Goal: Transaction & Acquisition: Purchase product/service

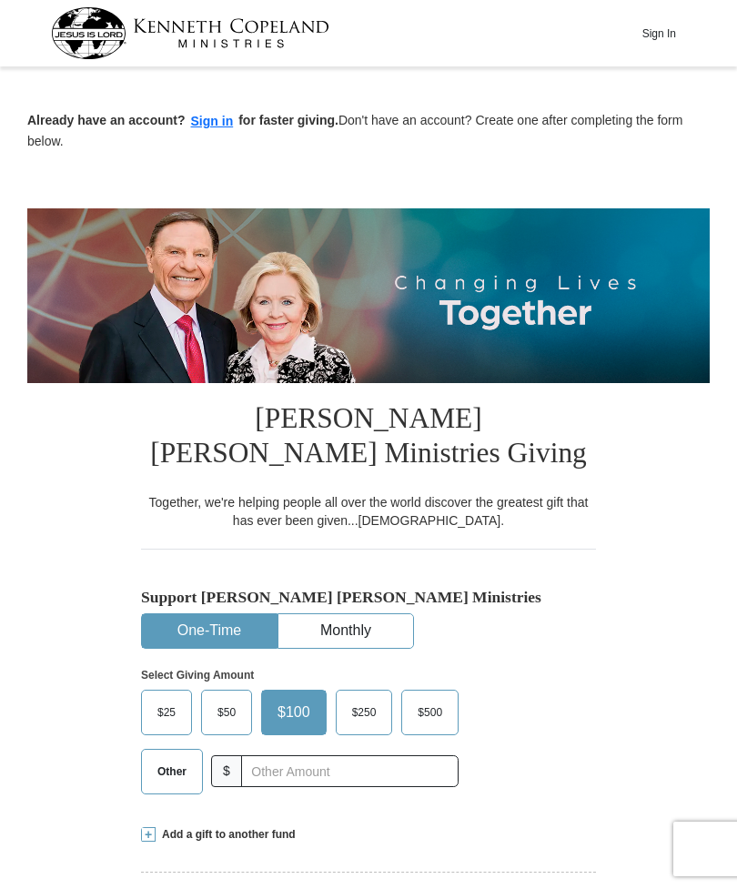
click at [228, 628] on button "One-Time" at bounding box center [209, 631] width 135 height 34
click at [163, 758] on span "Other" at bounding box center [171, 771] width 47 height 27
click at [0, 0] on input "Other" at bounding box center [0, 0] width 0 height 0
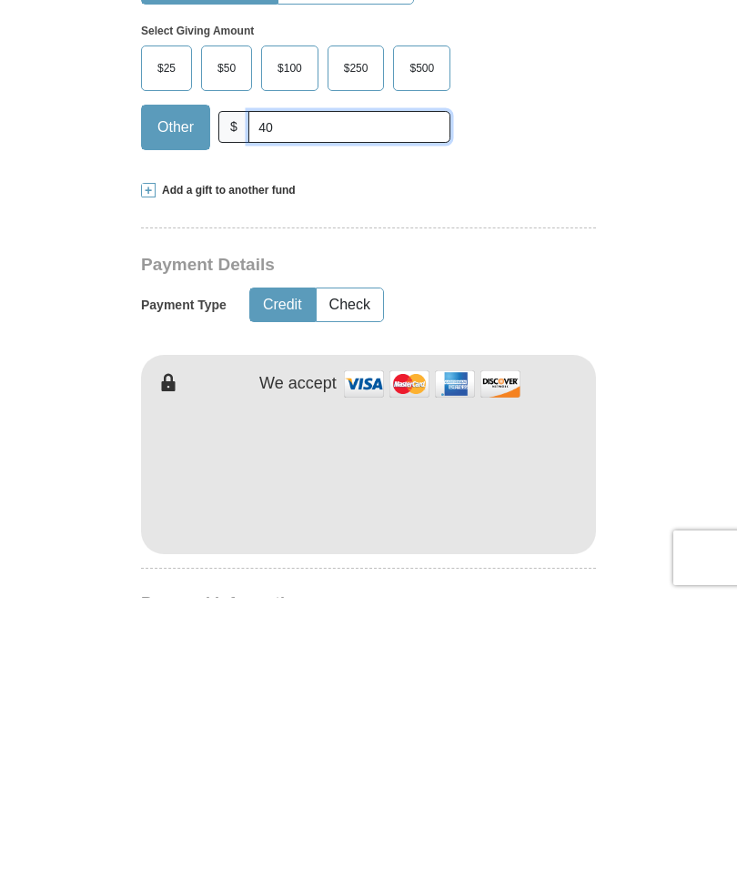
scroll to position [360, 0]
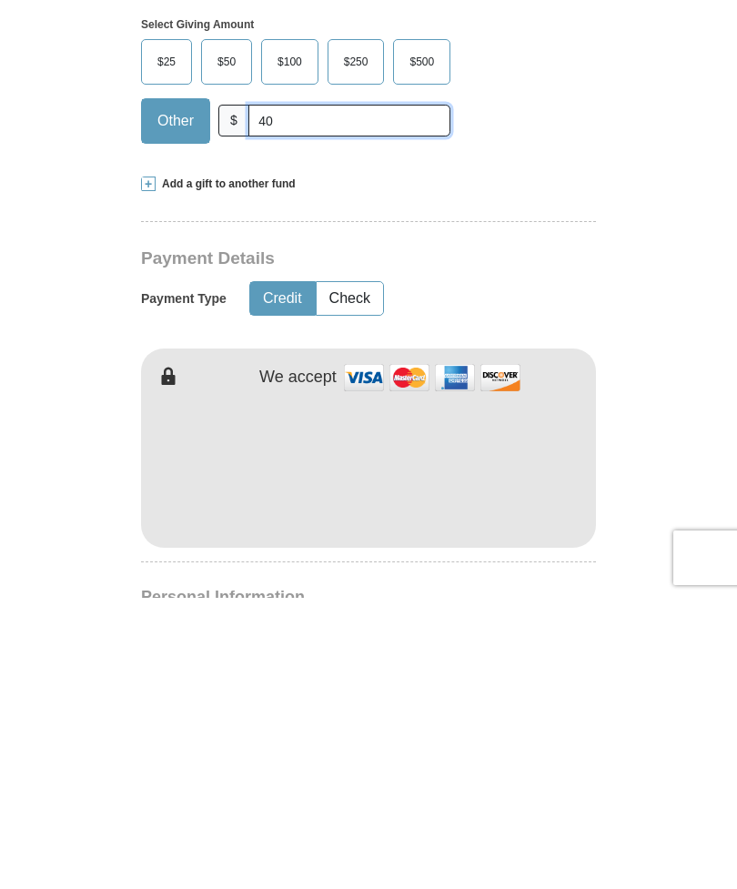
type input "40"
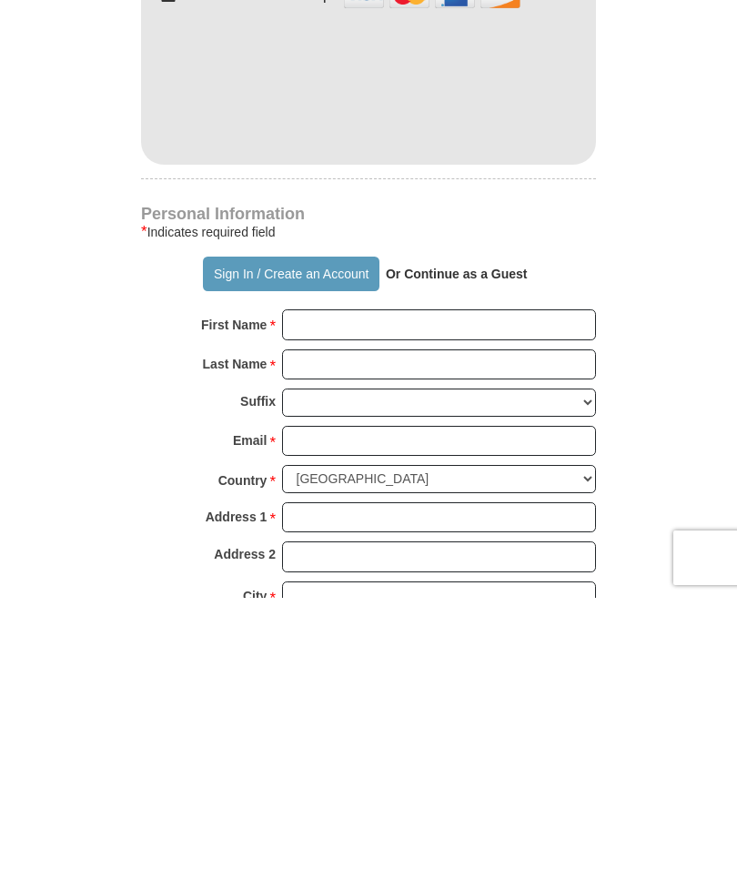
scroll to position [745, 0]
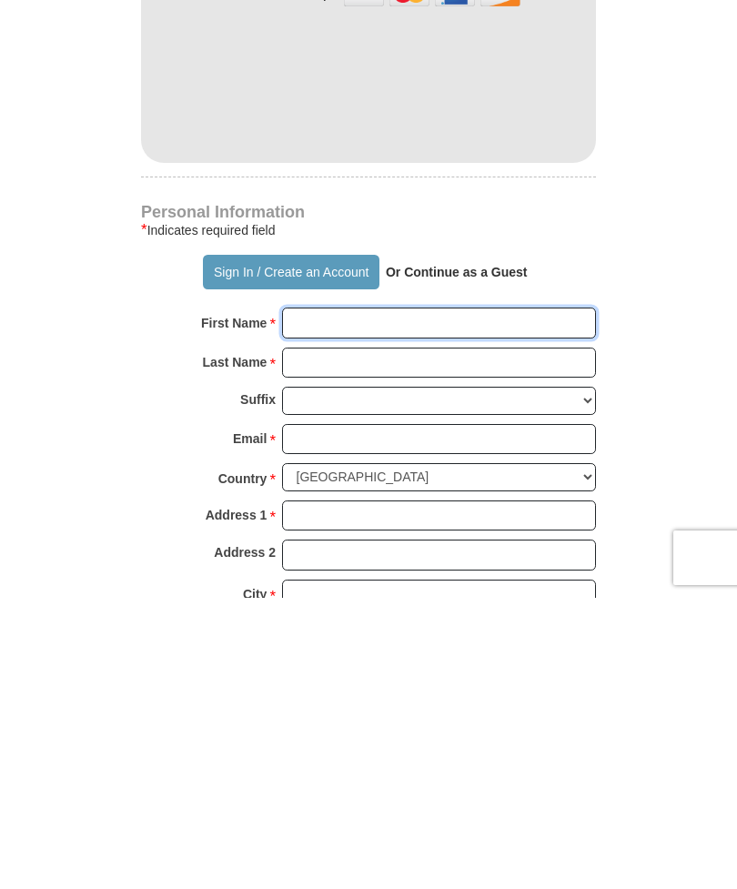
click at [343, 599] on input "First Name *" at bounding box center [439, 614] width 314 height 31
type input "[PERSON_NAME]"
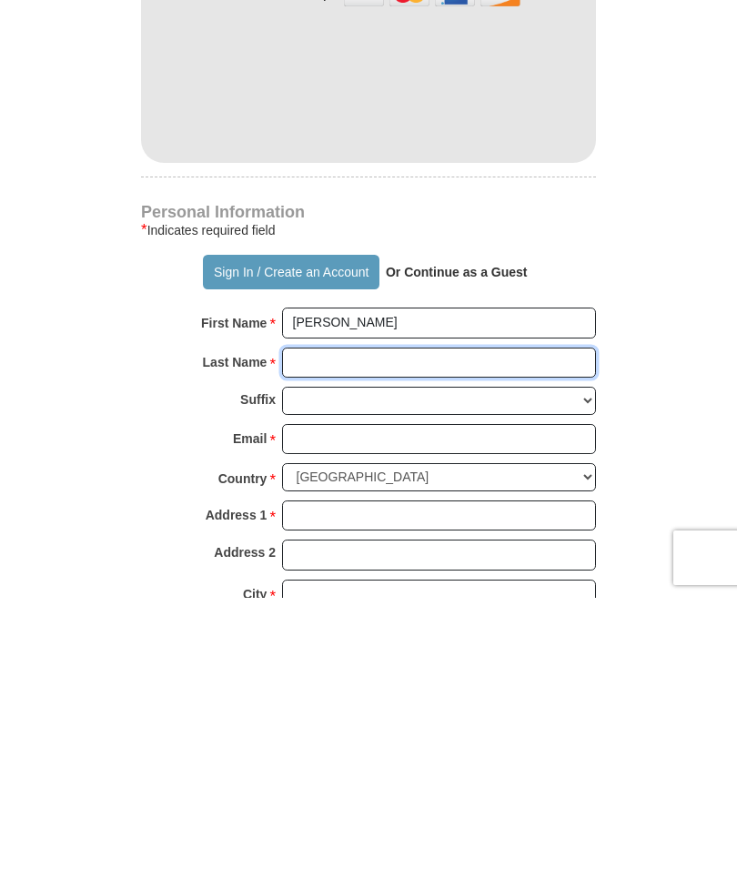
click at [317, 639] on input "Last Name *" at bounding box center [439, 654] width 314 height 31
type input "[PERSON_NAME]"
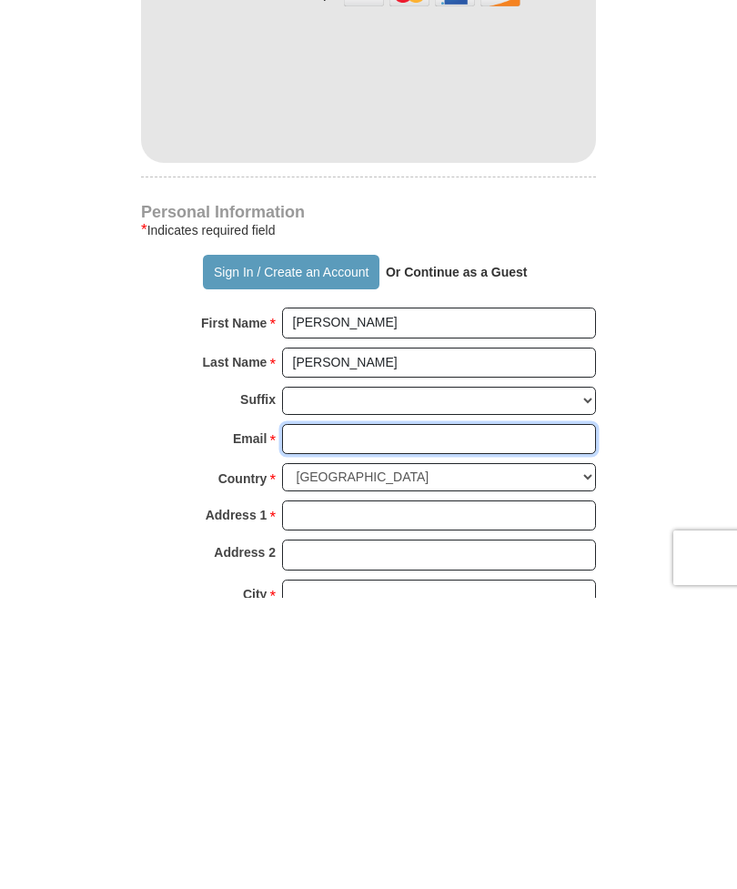
click at [339, 715] on input "Email *" at bounding box center [439, 730] width 314 height 31
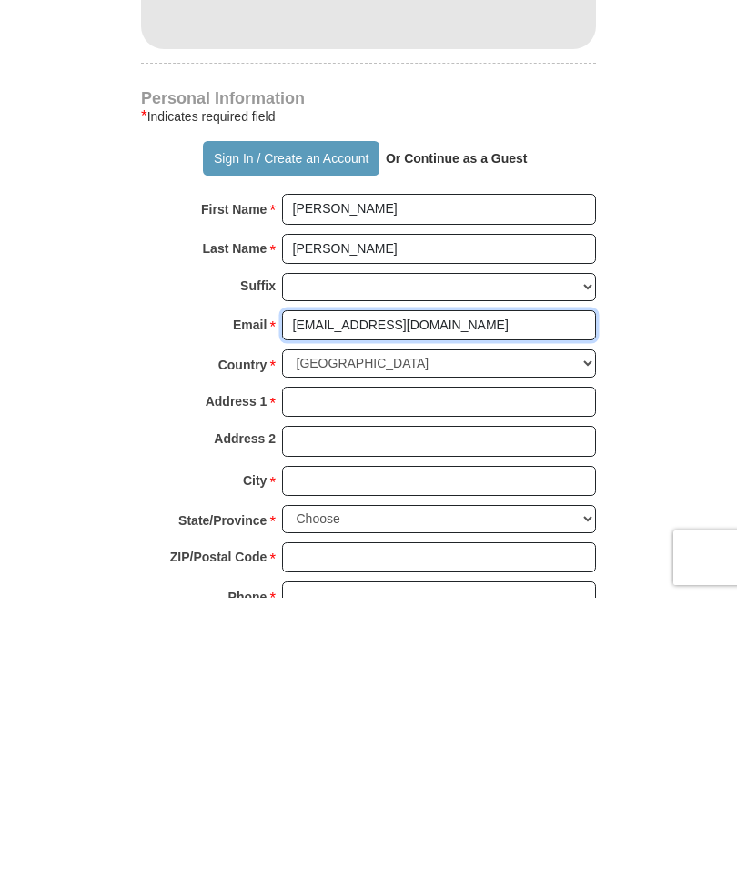
scroll to position [860, 0]
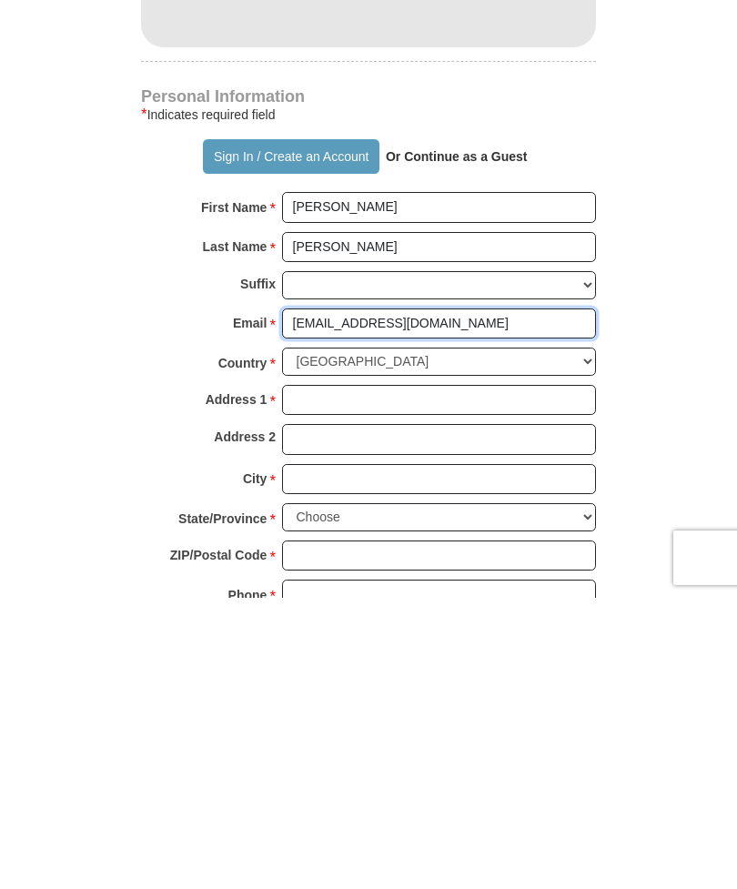
type input "[EMAIL_ADDRESS][DOMAIN_NAME]"
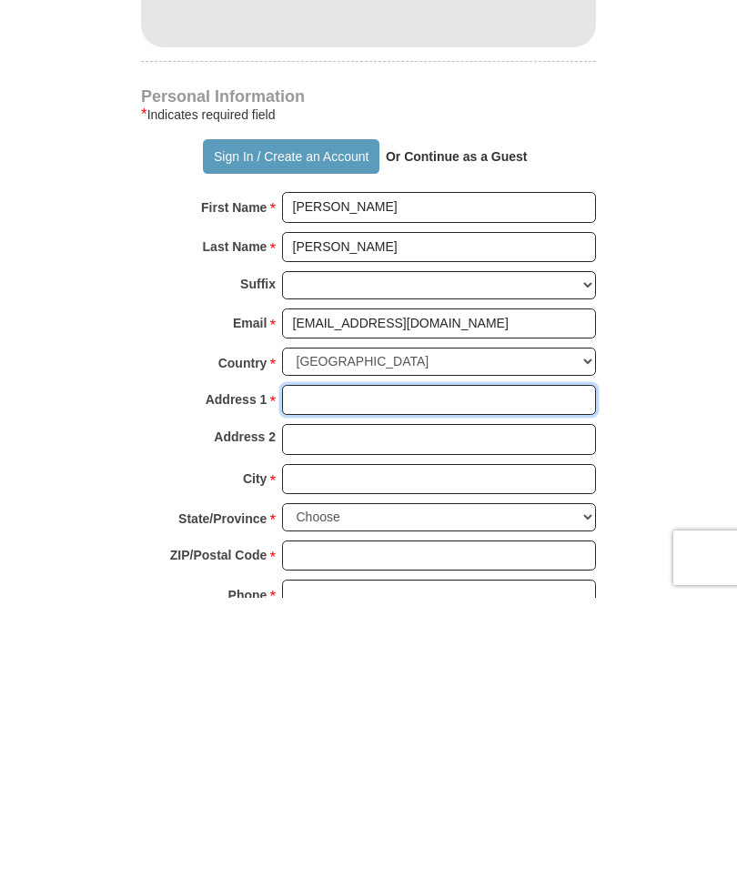
click at [327, 676] on input "Address 1 *" at bounding box center [439, 691] width 314 height 31
type input "PO Box 94"
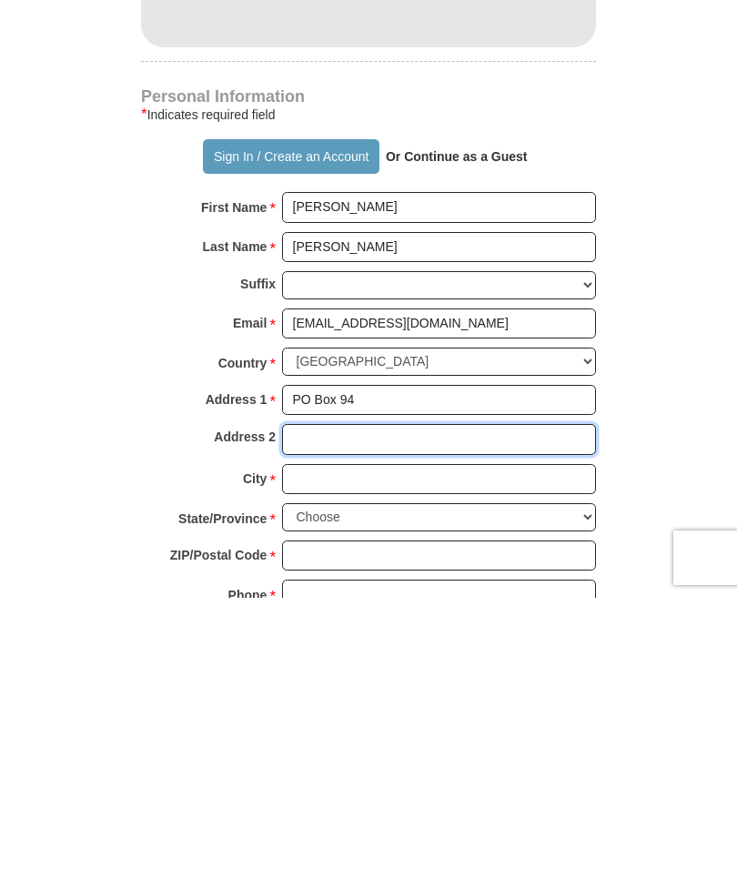
click at [317, 715] on input "Address 2" at bounding box center [439, 730] width 314 height 31
type input "[PERSON_NAME][GEOGRAPHIC_DATA]"
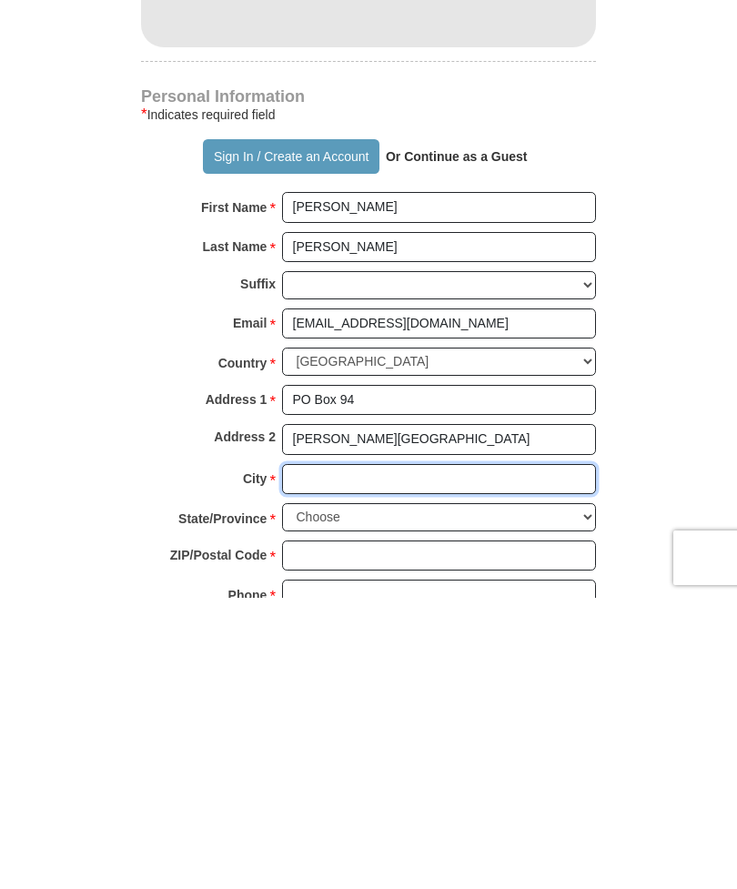
click at [331, 755] on input "City *" at bounding box center [439, 770] width 314 height 31
type input "[PERSON_NAME]"
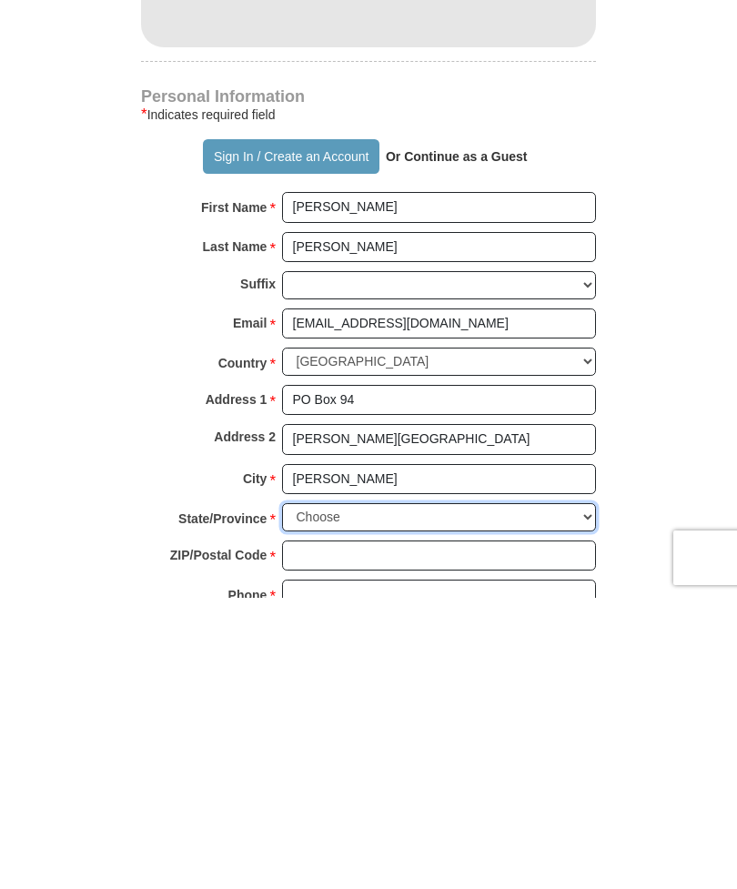
click at [340, 795] on select "Choose [US_STATE] [US_STATE] [US_STATE] [US_STATE] [US_STATE] Armed Forces Amer…" at bounding box center [439, 809] width 314 height 28
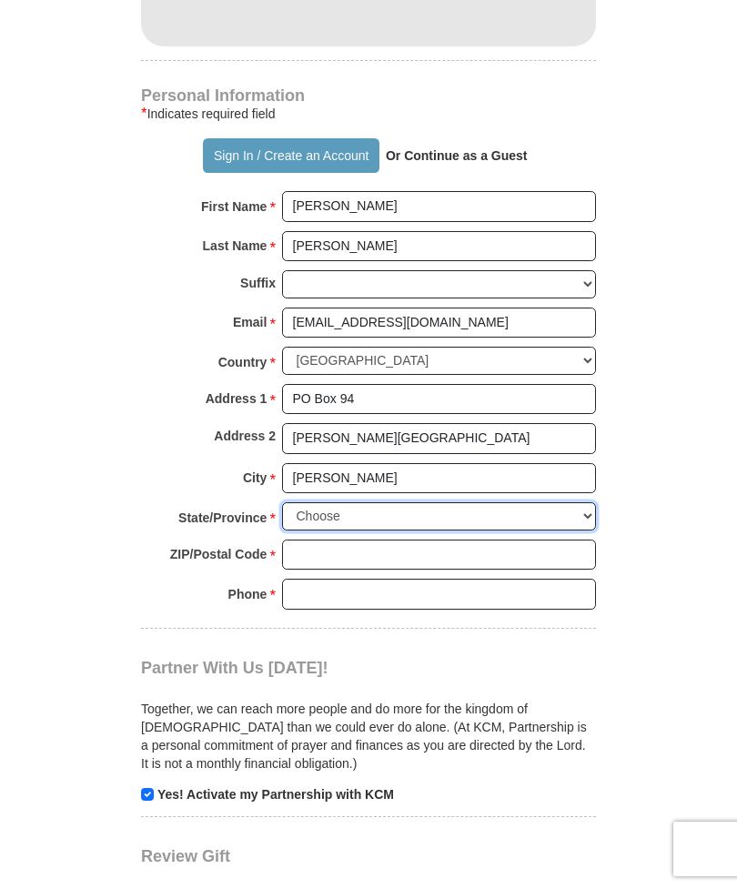
select select "WV"
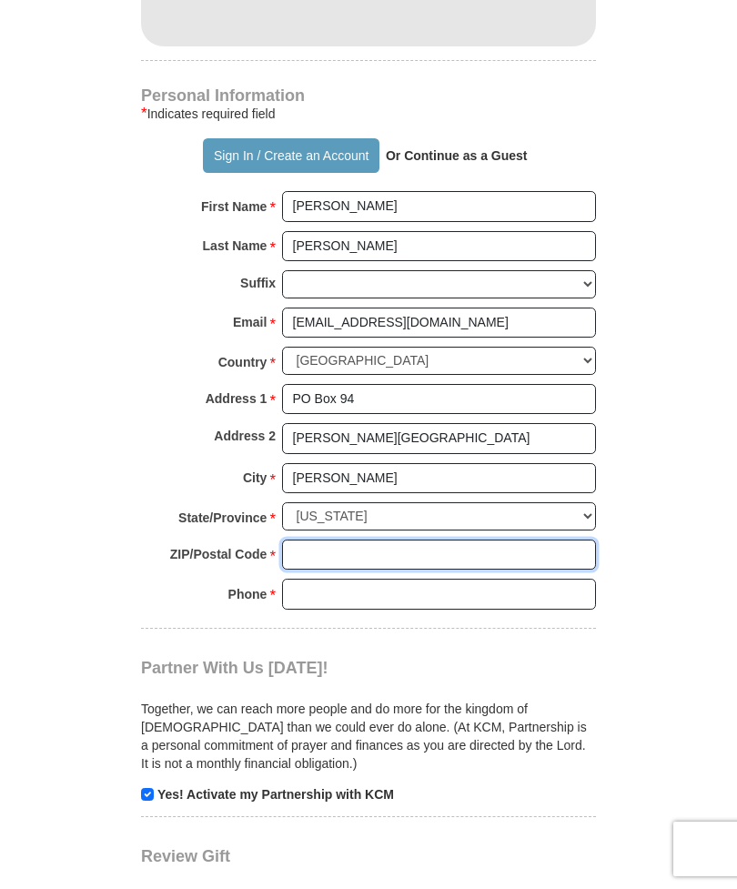
click at [352, 540] on input "ZIP/Postal Code *" at bounding box center [439, 555] width 314 height 31
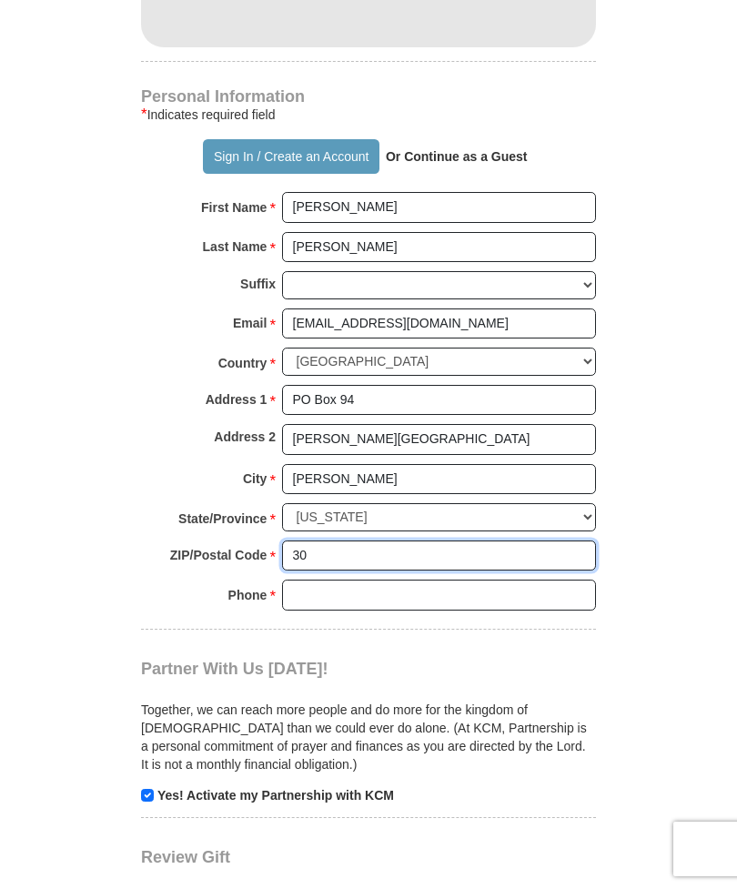
type input "3"
type input "26210"
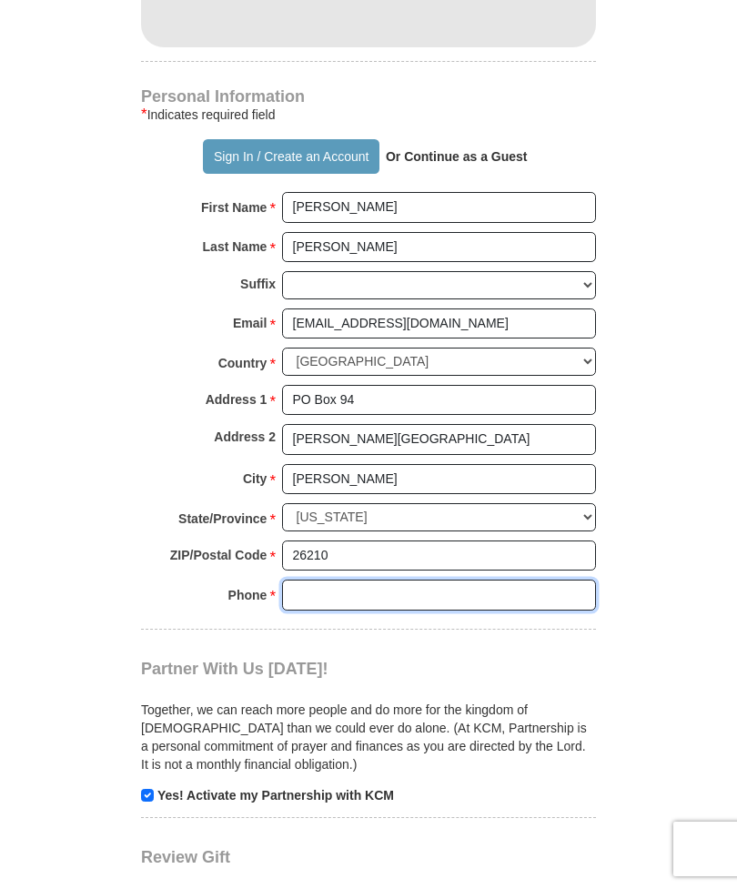
click at [324, 580] on input "Phone * *" at bounding box center [439, 595] width 314 height 31
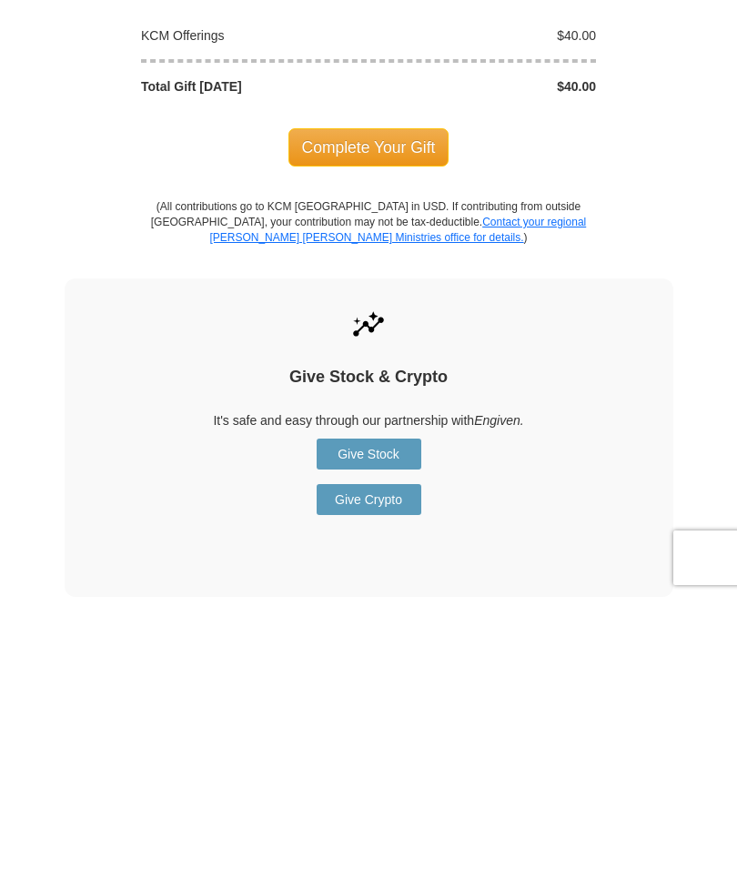
scroll to position [1724, 0]
type input "3044721797"
click at [356, 419] on span "Complete Your Gift" at bounding box center [369, 438] width 161 height 38
